Goal: Transaction & Acquisition: Purchase product/service

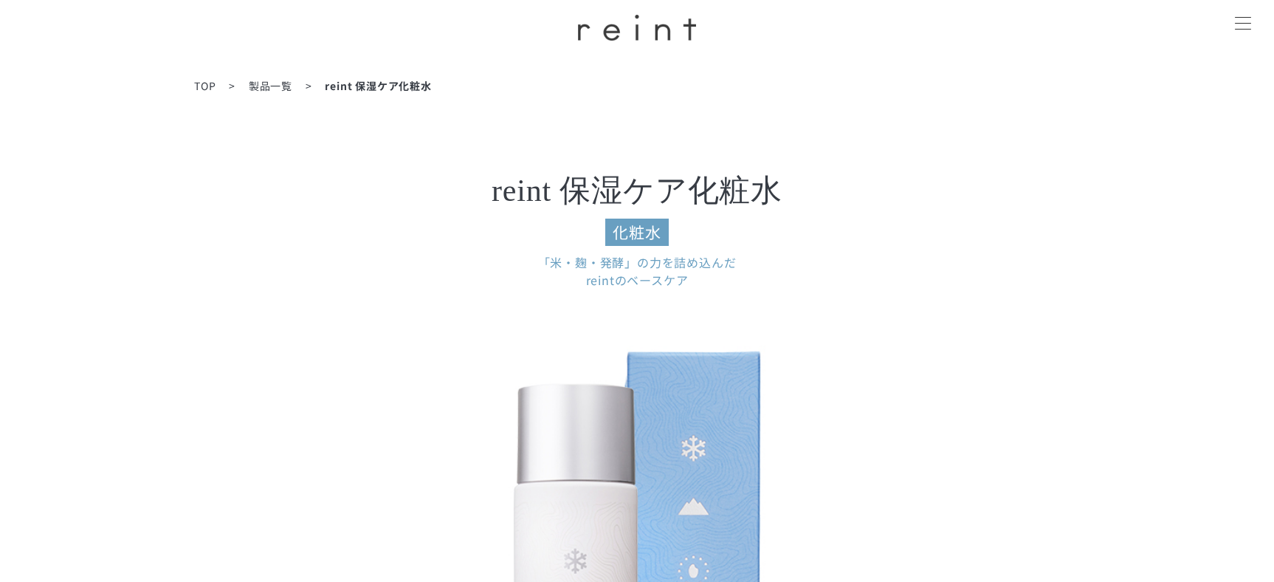
click at [377, 91] on li "reint 保湿ケア化粧水" at bounding box center [388, 85] width 127 height 15
drag, startPoint x: 374, startPoint y: 86, endPoint x: 319, endPoint y: 83, distance: 55.5
click at [374, 86] on li "reint 保湿ケア化粧水" at bounding box center [388, 85] width 127 height 15
click at [284, 82] on span "製品一覧" at bounding box center [271, 85] width 44 height 15
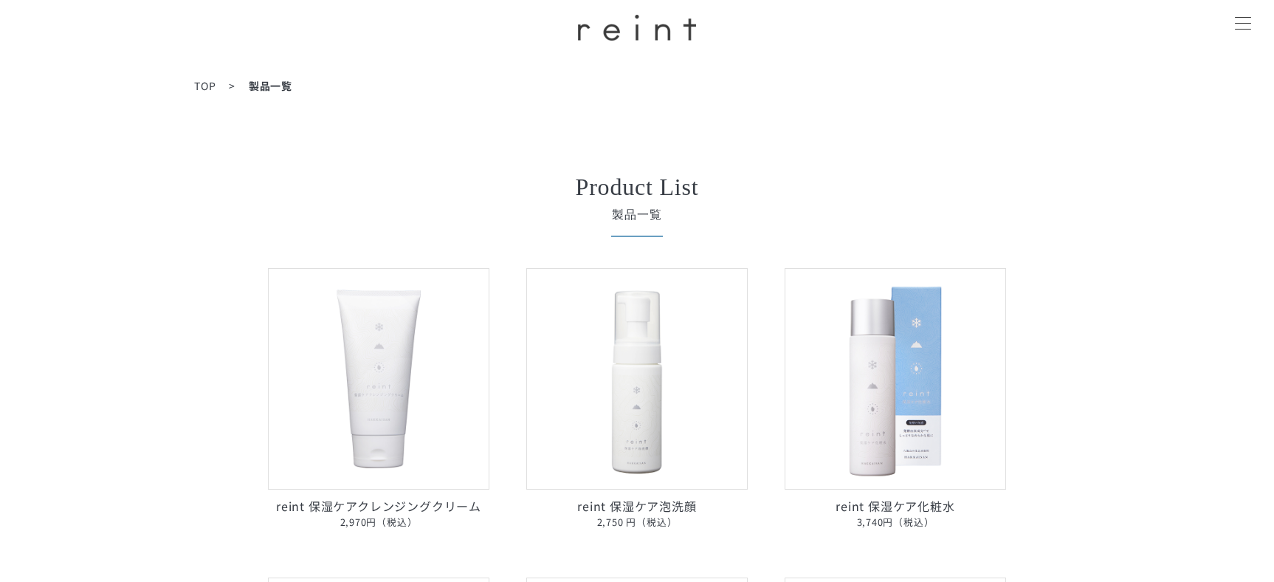
click at [880, 442] on img at bounding box center [895, 378] width 221 height 221
click at [884, 402] on img at bounding box center [895, 378] width 221 height 221
